Goal: Transaction & Acquisition: Purchase product/service

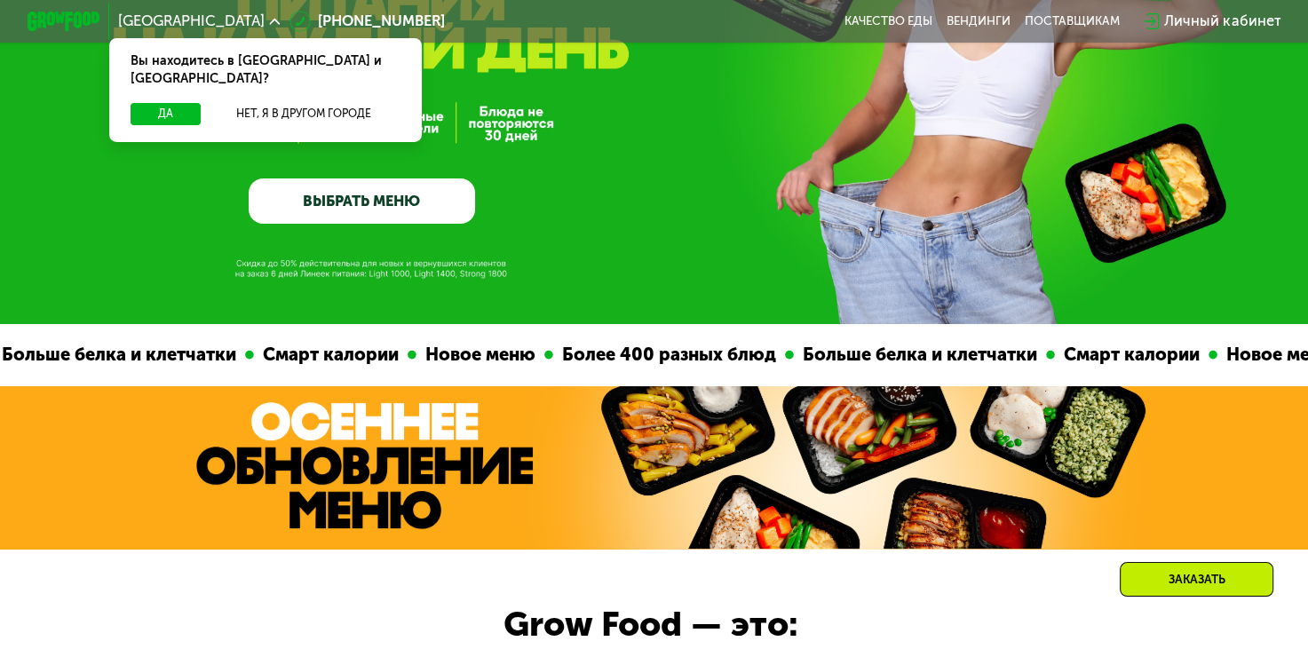
click at [409, 222] on link "ВЫБРАТЬ МЕНЮ" at bounding box center [362, 201] width 227 height 45
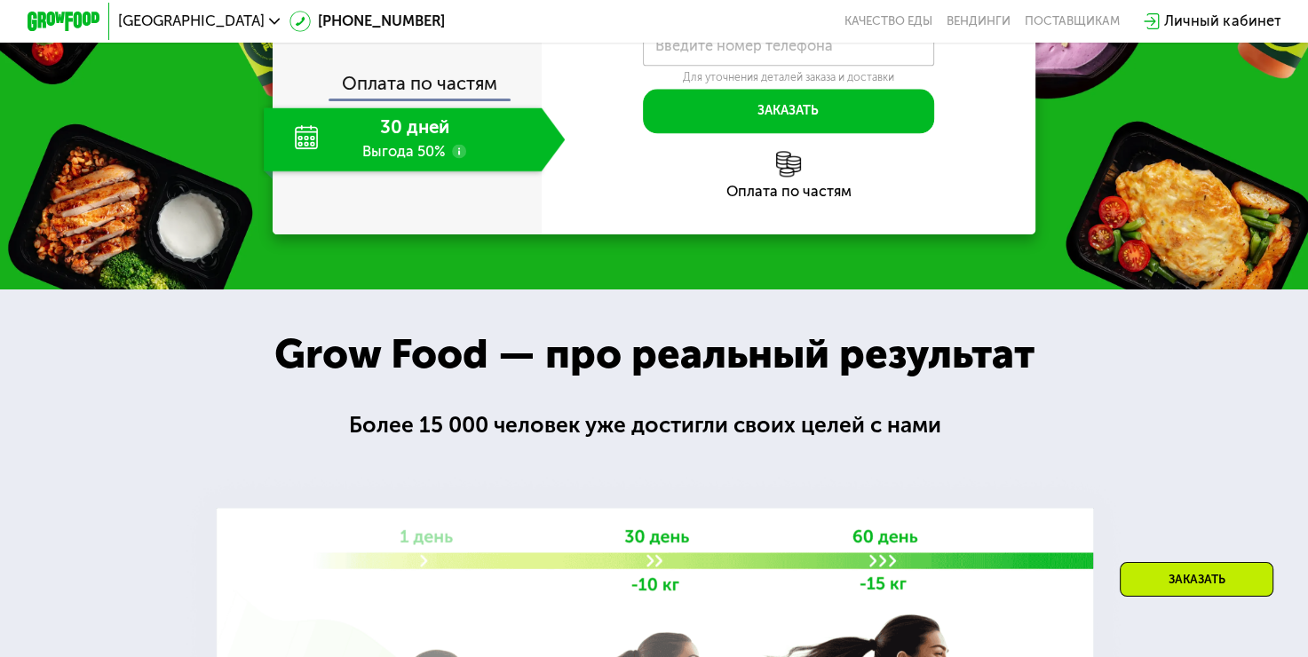
scroll to position [2224, 0]
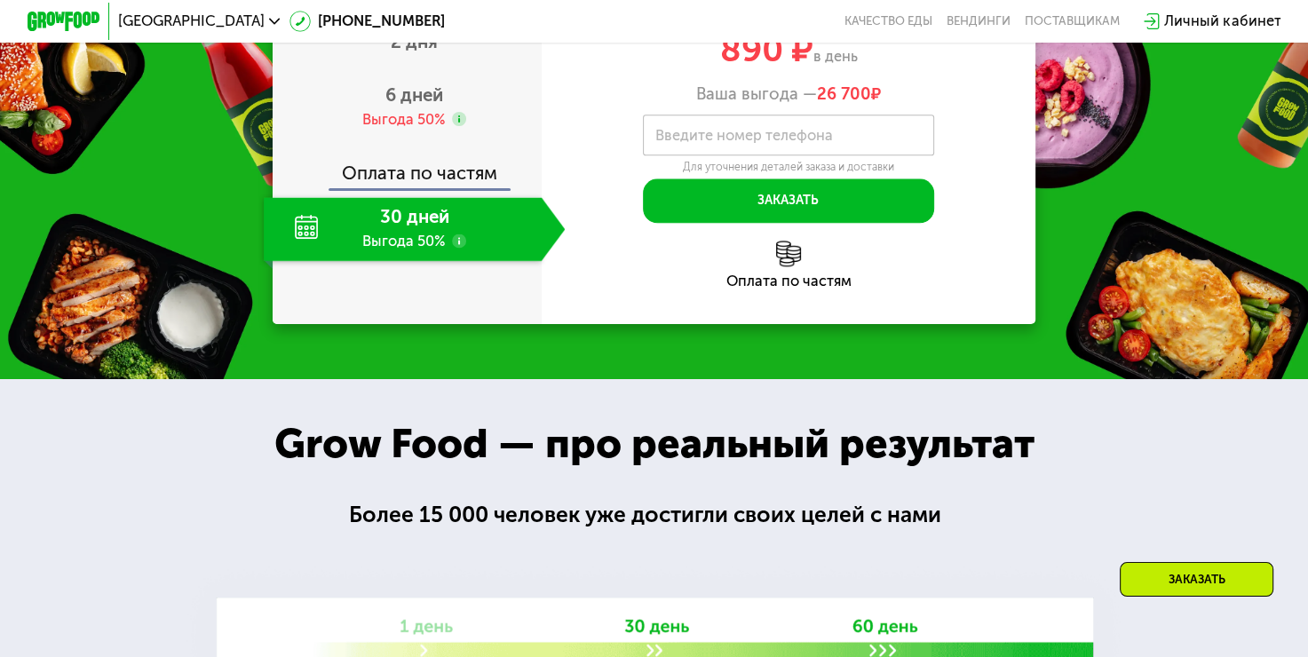
click at [452, 248] on use at bounding box center [459, 241] width 14 height 14
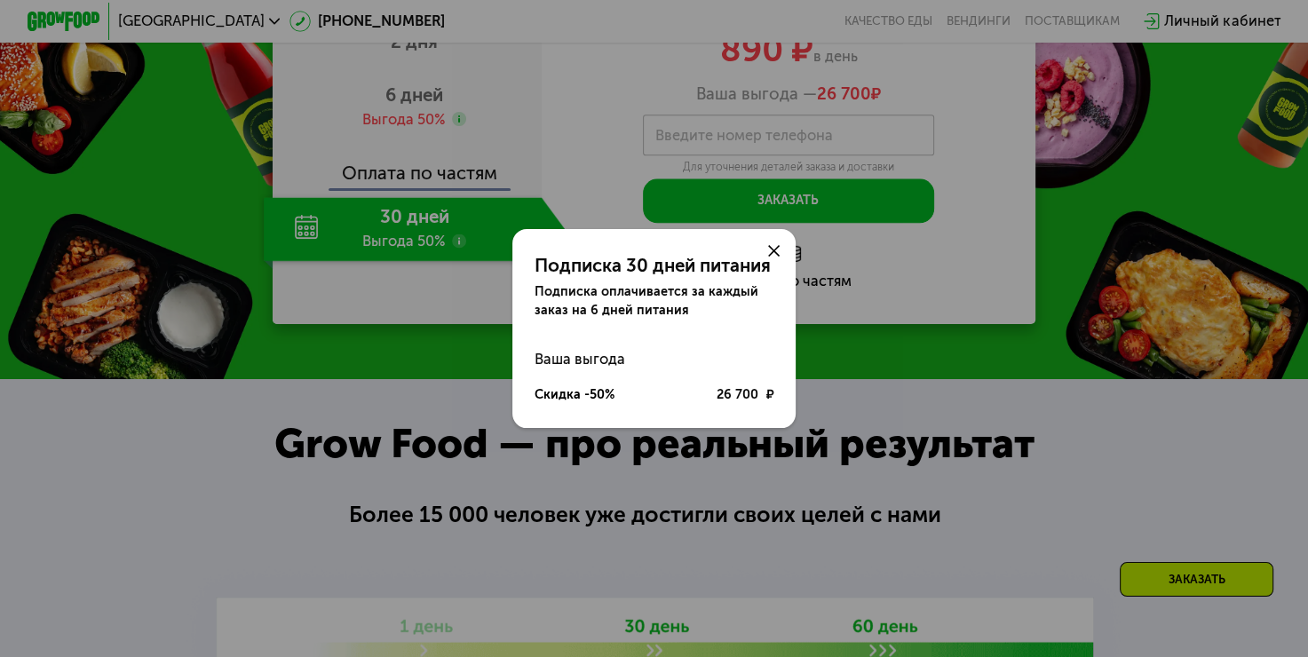
click at [774, 255] on icon at bounding box center [773, 250] width 11 height 11
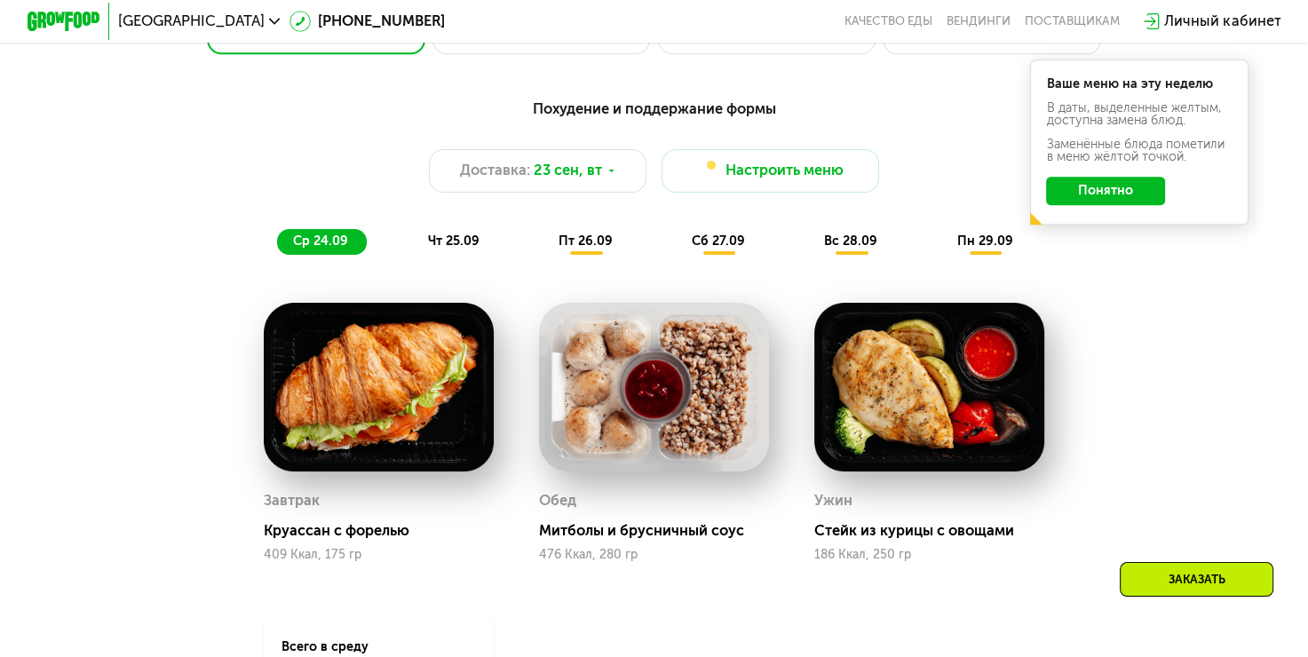
scroll to position [1336, 0]
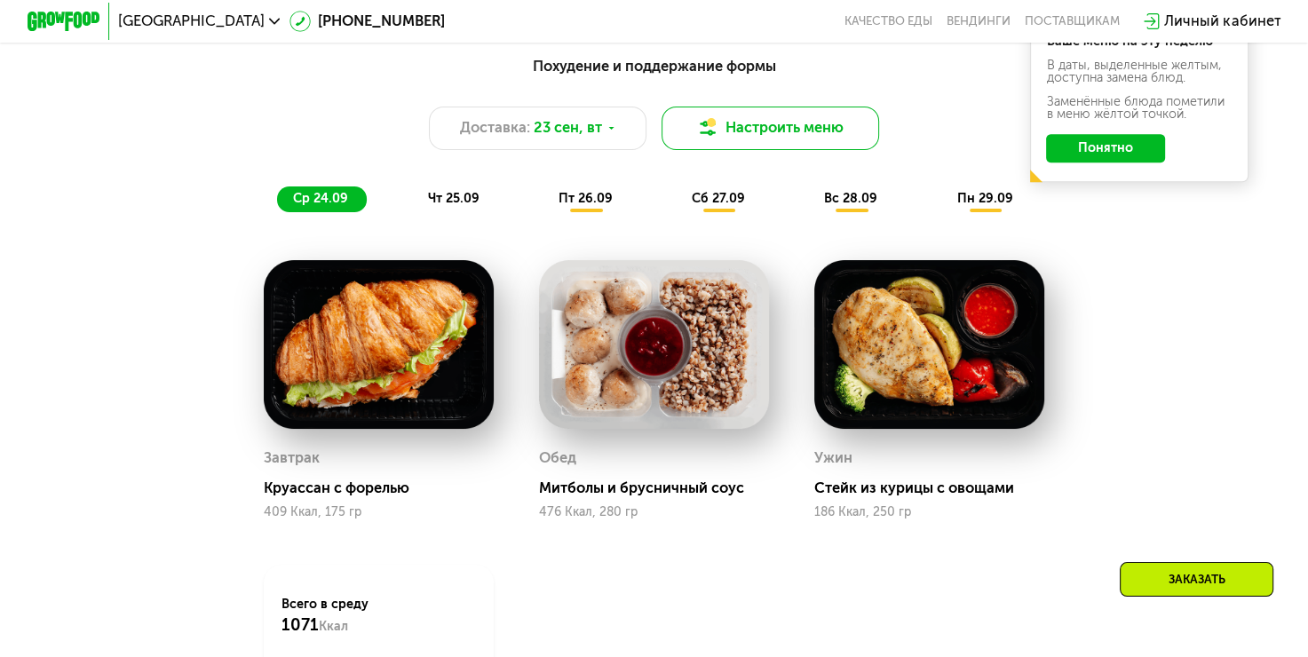
click at [746, 142] on button "Настроить меню" at bounding box center [771, 129] width 219 height 44
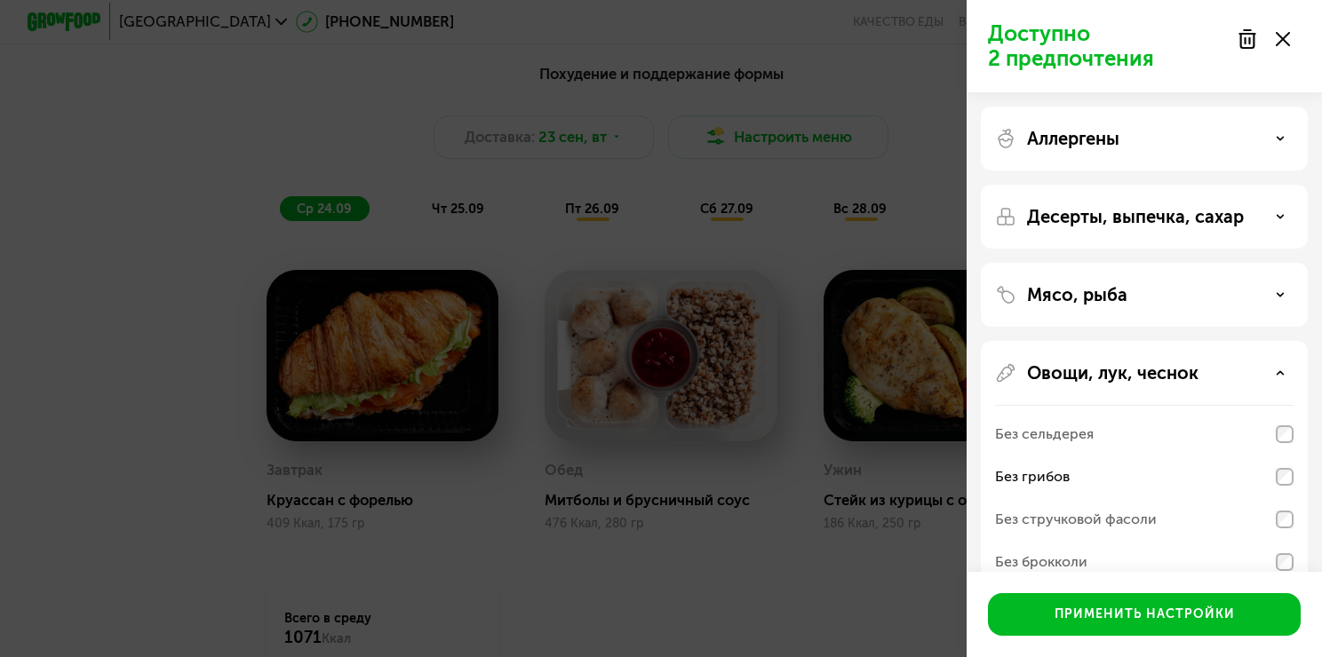
click at [1094, 294] on p "Мясо, рыба" at bounding box center [1077, 294] width 100 height 21
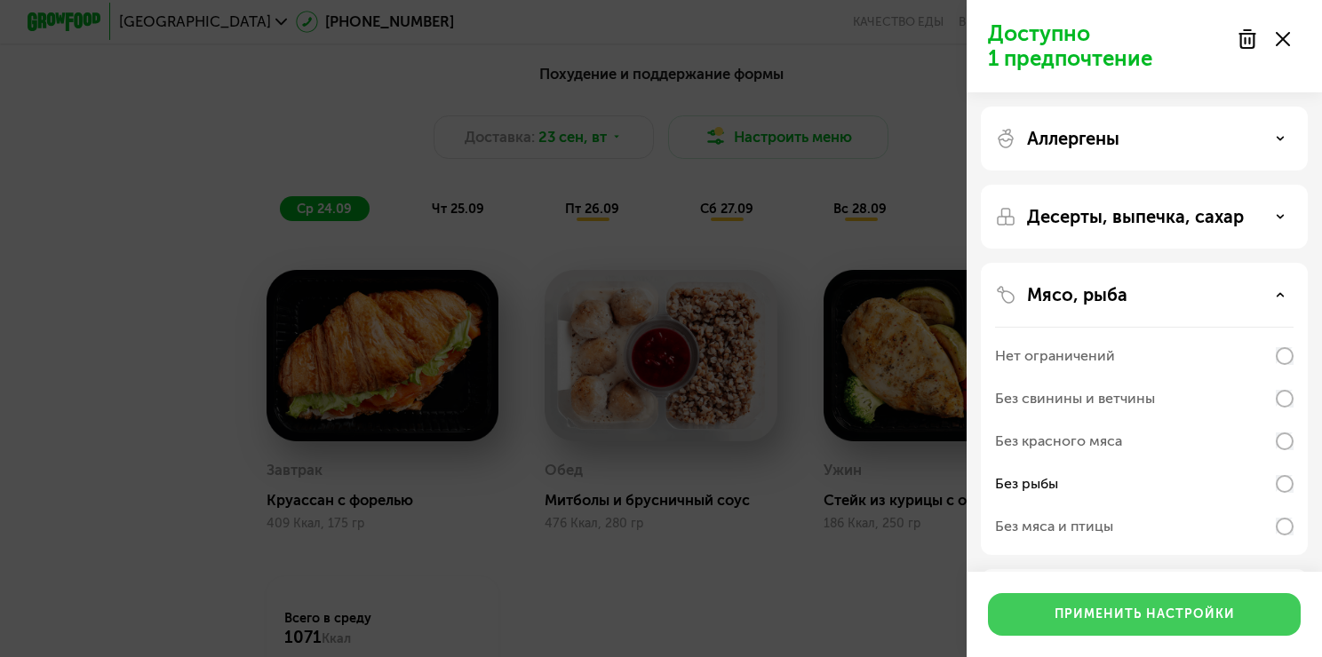
click at [1169, 618] on div "Применить настройки" at bounding box center [1144, 615] width 180 height 18
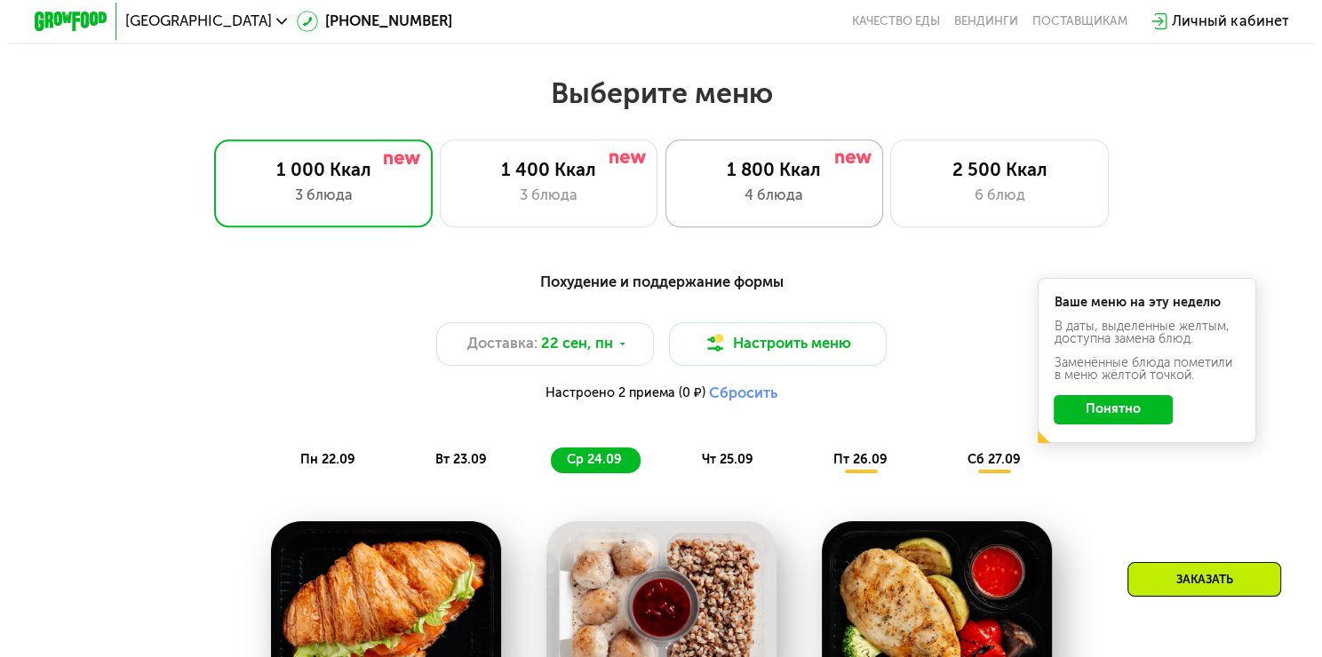
scroll to position [1070, 0]
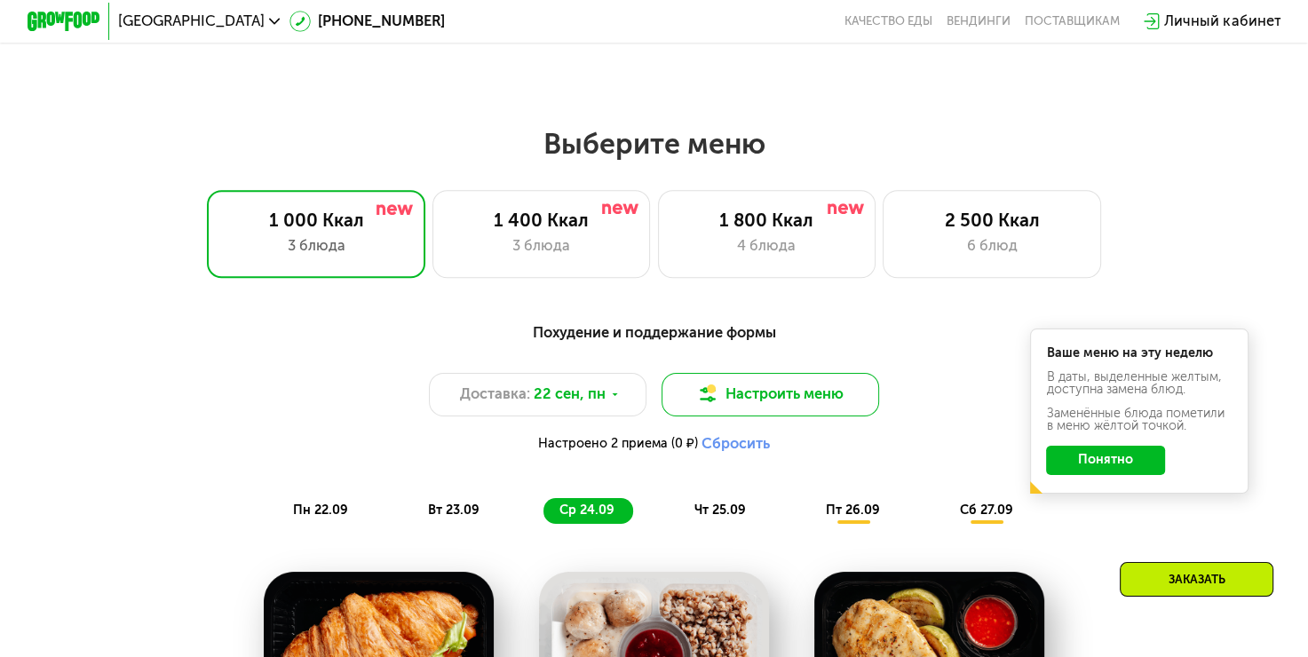
click at [746, 404] on button "Настроить меню" at bounding box center [771, 395] width 219 height 44
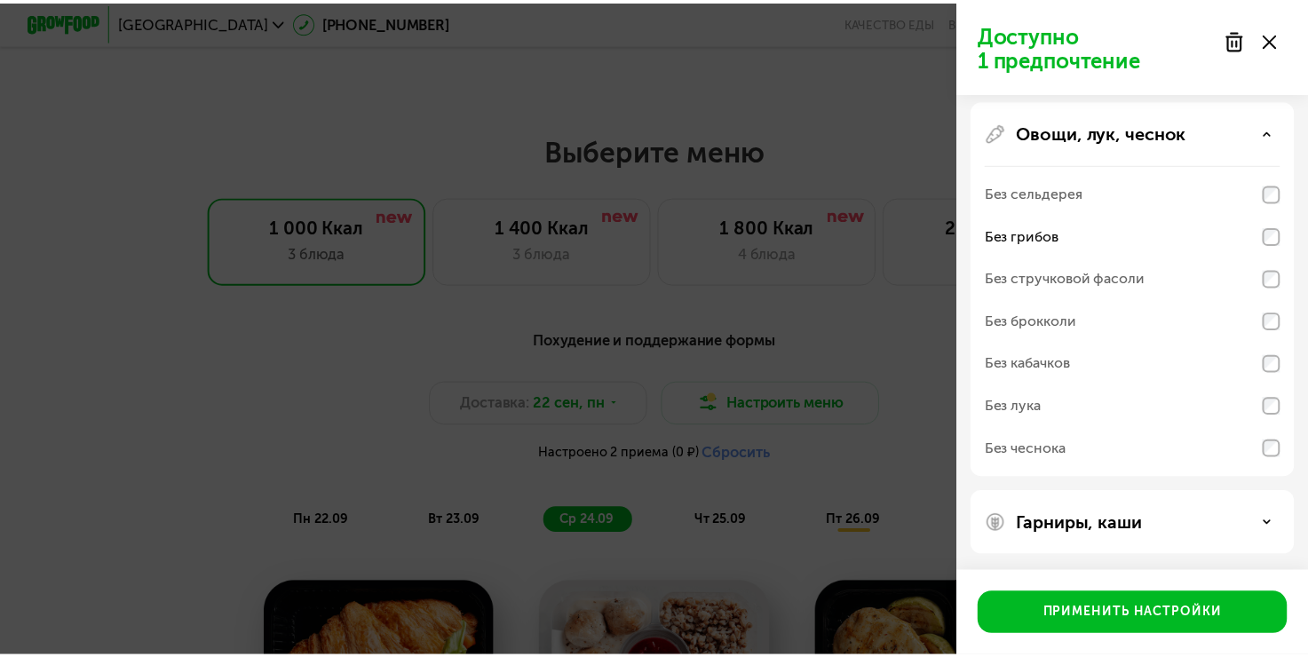
scroll to position [470, 0]
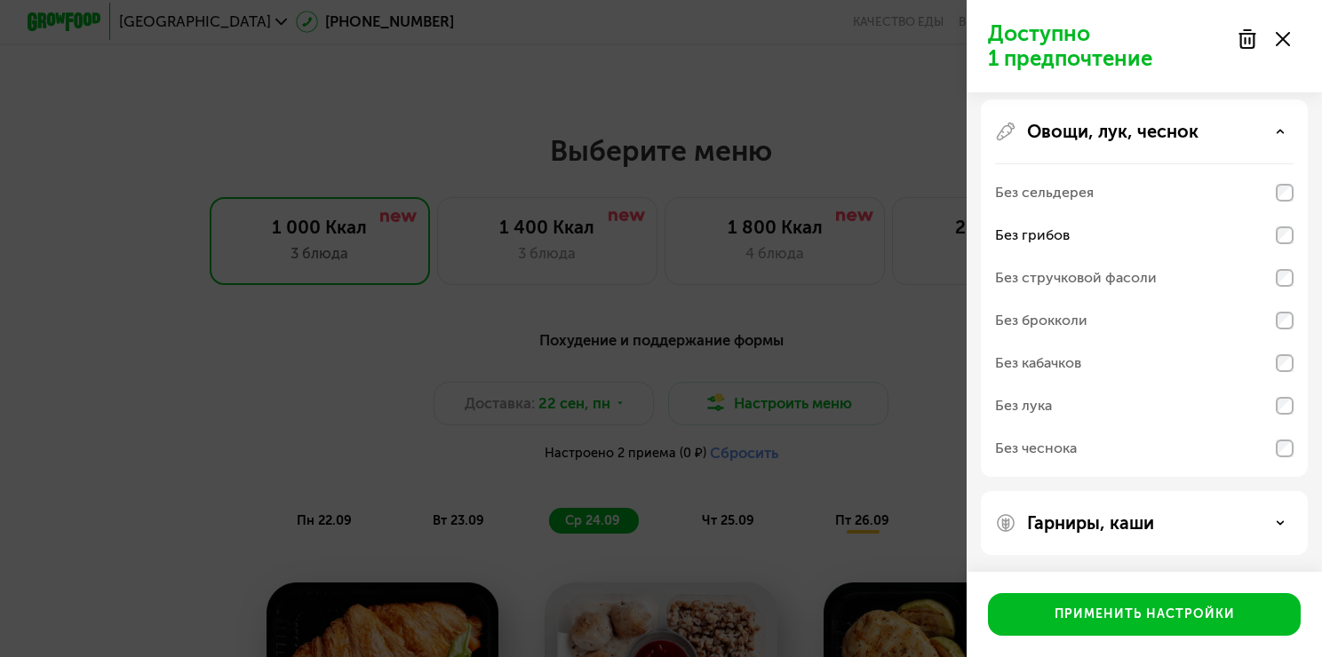
click at [858, 444] on div "Доступно 1 предпочтение Аллергены Десерты, выпечка, сахар Мясо, рыба Нет ограни…" at bounding box center [661, 328] width 1322 height 657
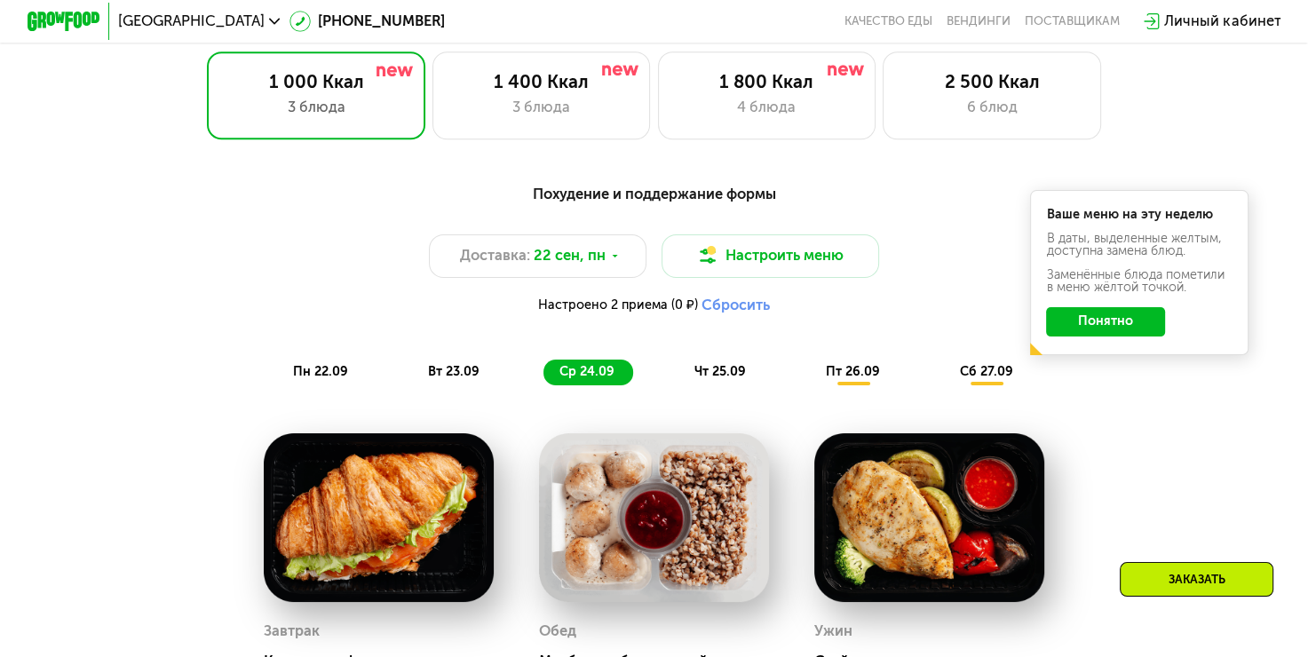
scroll to position [1247, 0]
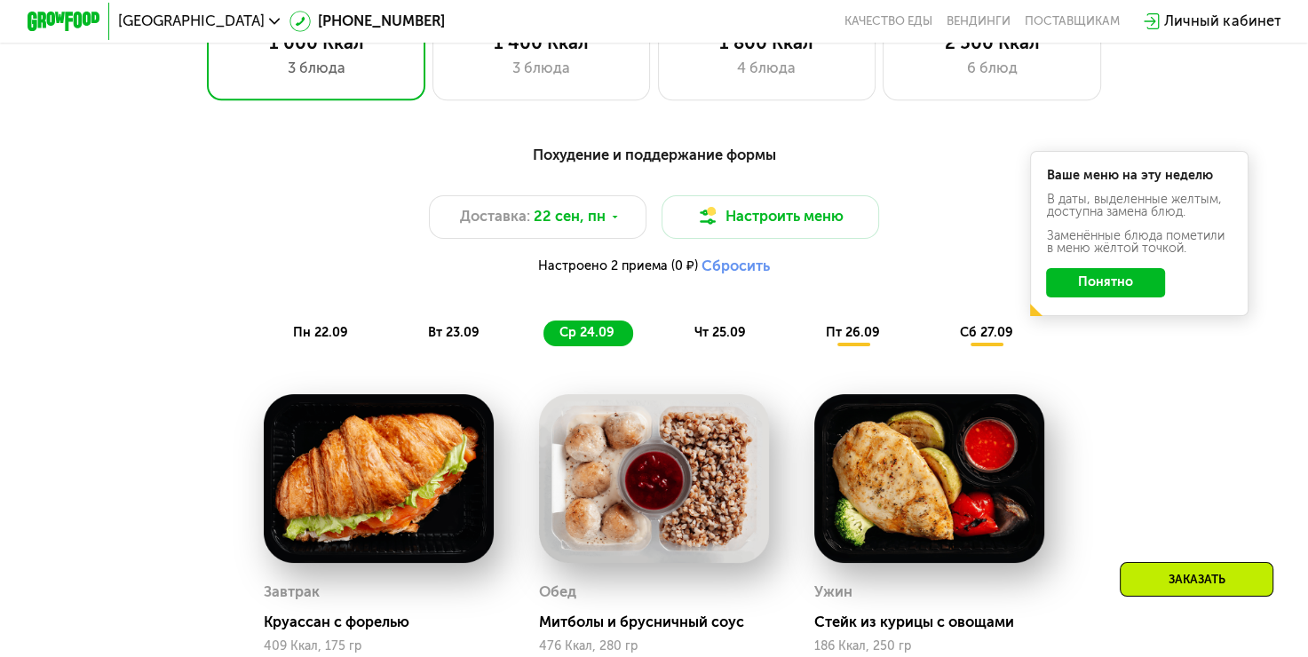
click at [824, 341] on div "пт 26.09" at bounding box center [853, 334] width 89 height 26
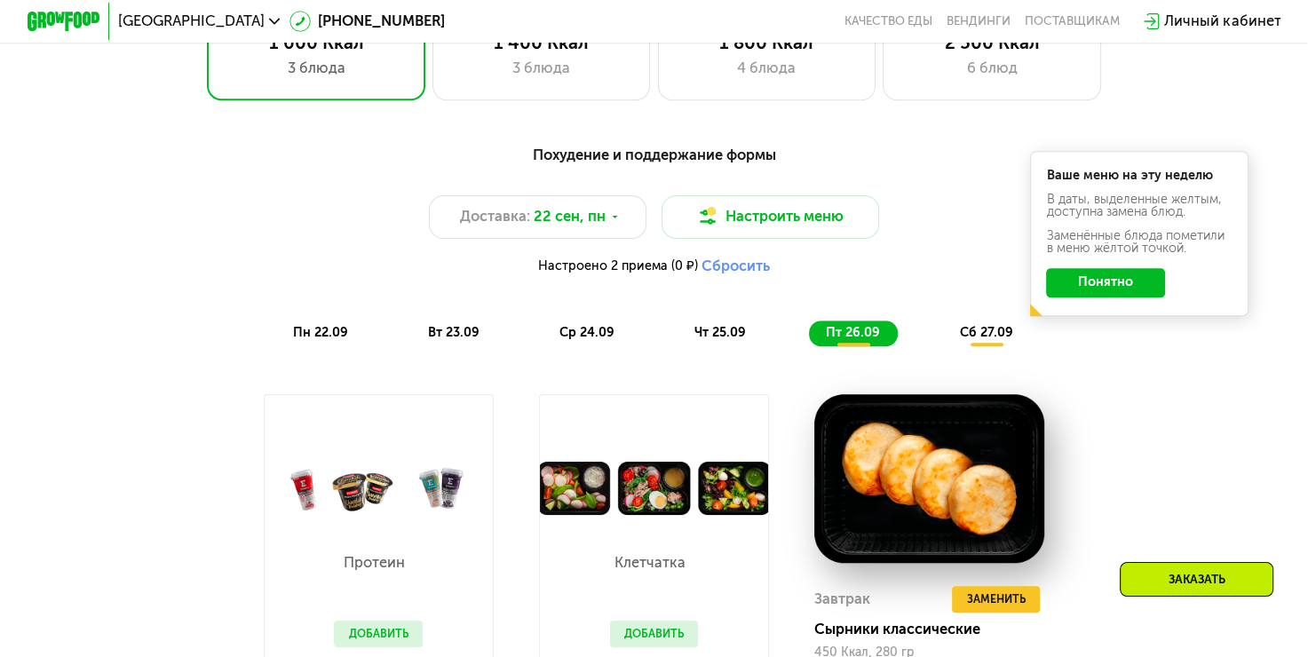
click at [979, 346] on div "сб 27.09" at bounding box center [987, 334] width 88 height 26
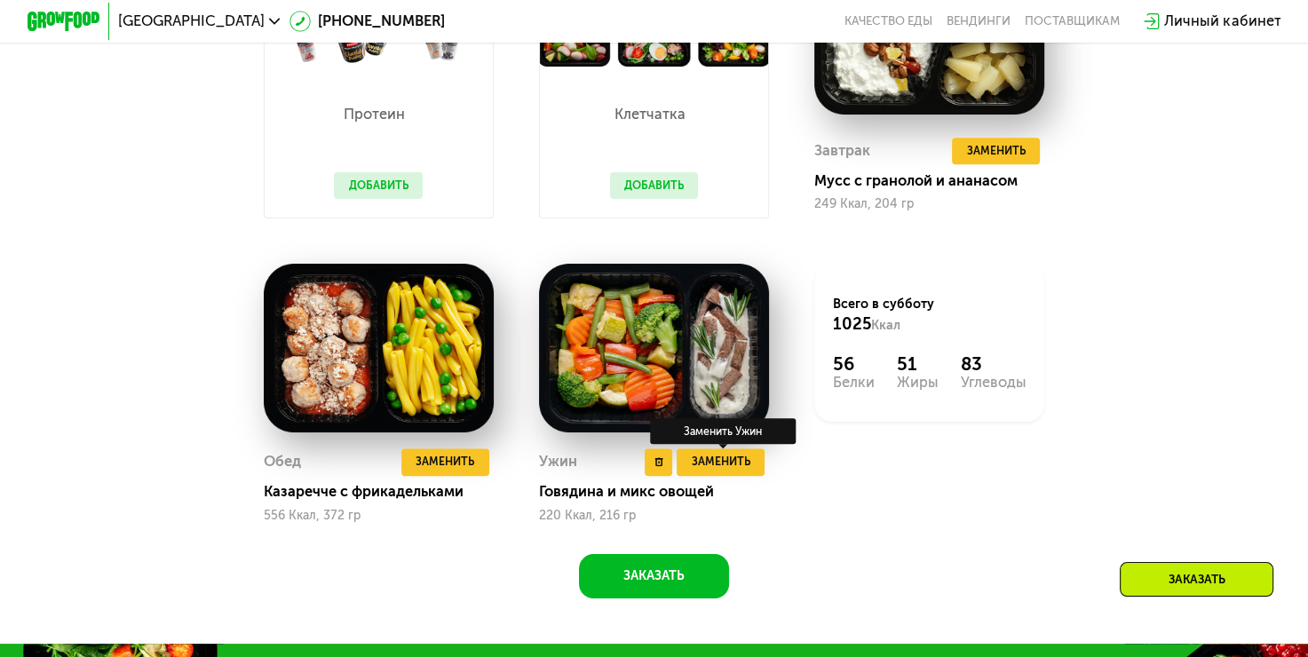
scroll to position [1691, 0]
